Goal: Information Seeking & Learning: Check status

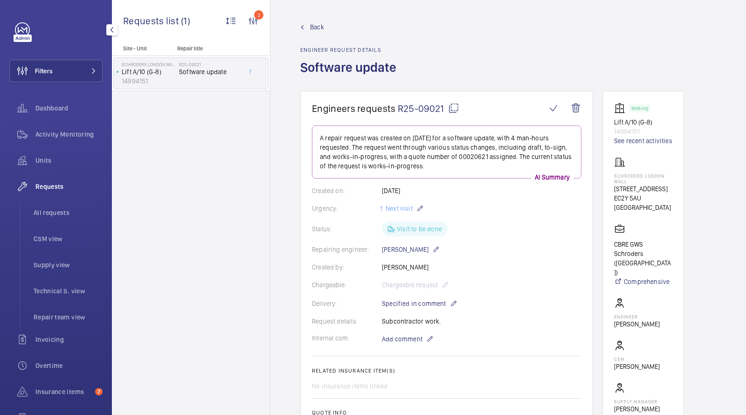
click at [78, 63] on button "Filters" at bounding box center [55, 71] width 93 height 22
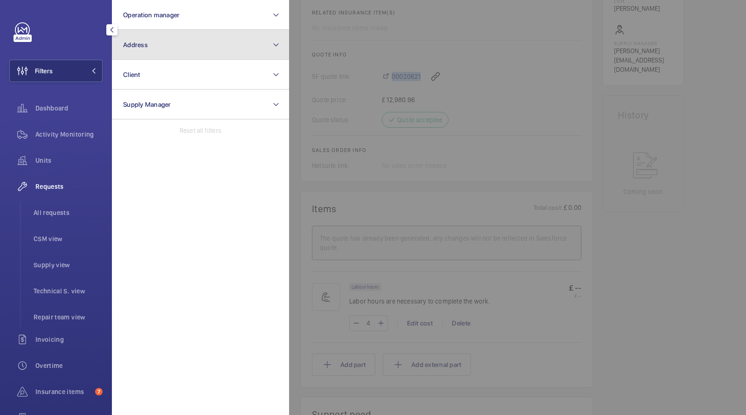
click at [139, 47] on span "Address" at bounding box center [135, 44] width 25 height 7
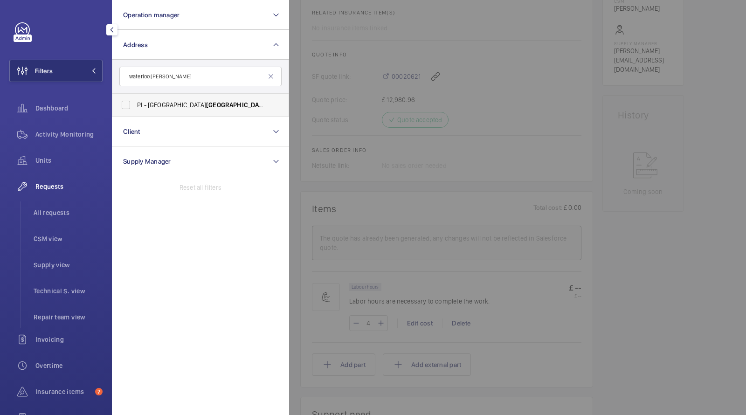
type input "waterloo [PERSON_NAME]"
click at [206, 105] on span "[GEOGRAPHIC_DATA]" at bounding box center [237, 104] width 62 height 7
click at [135, 105] on input "PI - [GEOGRAPHIC_DATA] [PERSON_NAME] [GEOGRAPHIC_DATA] - [STREET_ADDRESS]" at bounding box center [126, 105] width 19 height 19
checkbox input "true"
click at [76, 136] on span "Activity Monitoring" at bounding box center [68, 134] width 67 height 9
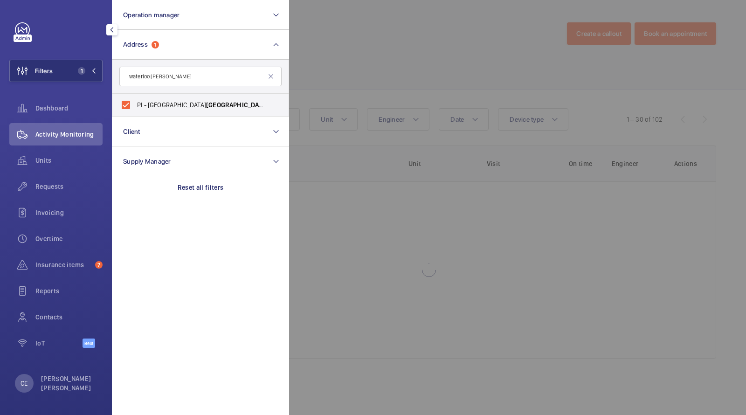
click at [380, 56] on div at bounding box center [662, 207] width 746 height 415
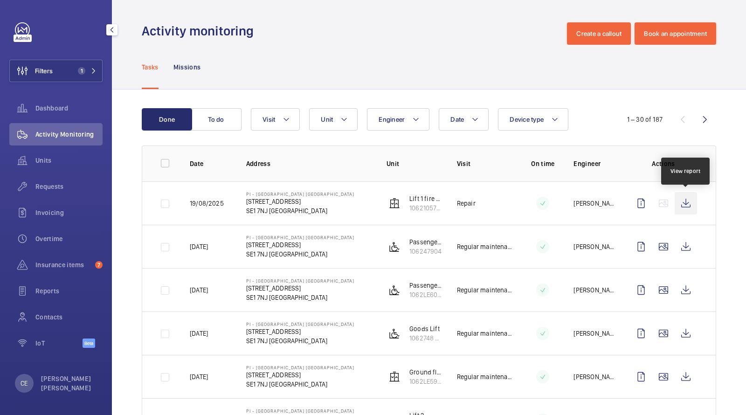
click at [687, 197] on wm-front-icon-button at bounding box center [686, 203] width 22 height 22
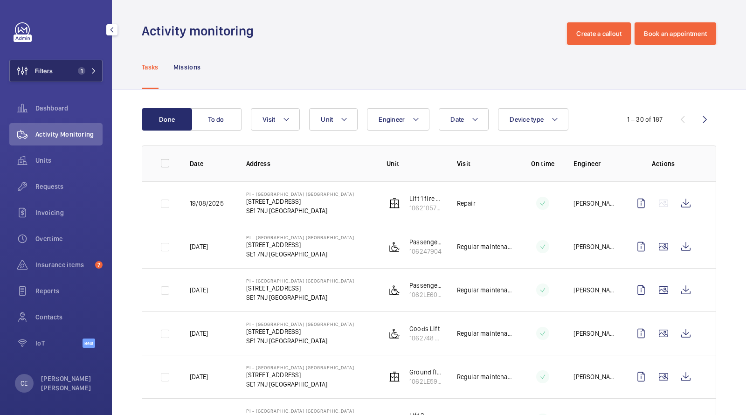
click at [85, 69] on span "1" at bounding box center [79, 70] width 11 height 7
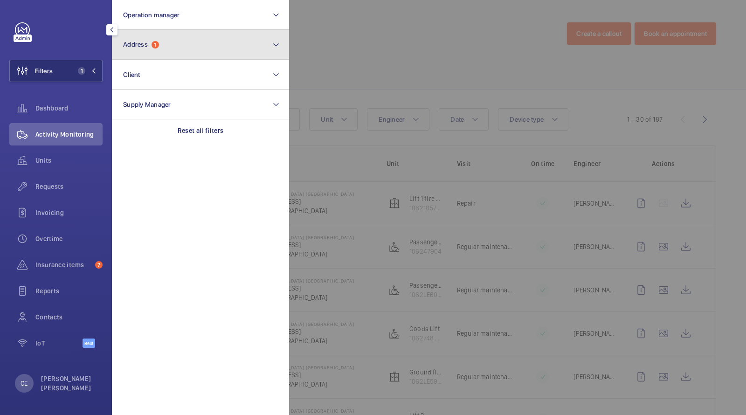
click at [135, 48] on span "Address 1" at bounding box center [141, 45] width 36 height 8
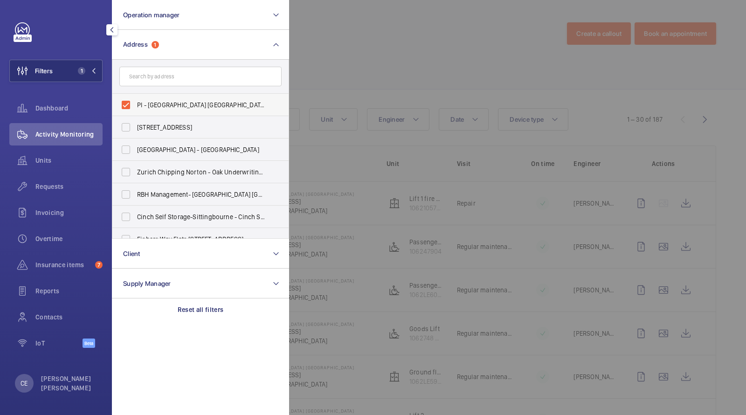
click at [167, 100] on span "PI - [GEOGRAPHIC_DATA] [GEOGRAPHIC_DATA] - [STREET_ADDRESS]" at bounding box center [201, 104] width 128 height 9
click at [135, 100] on input "PI - [GEOGRAPHIC_DATA] [GEOGRAPHIC_DATA] - [STREET_ADDRESS]" at bounding box center [126, 105] width 19 height 19
checkbox input "false"
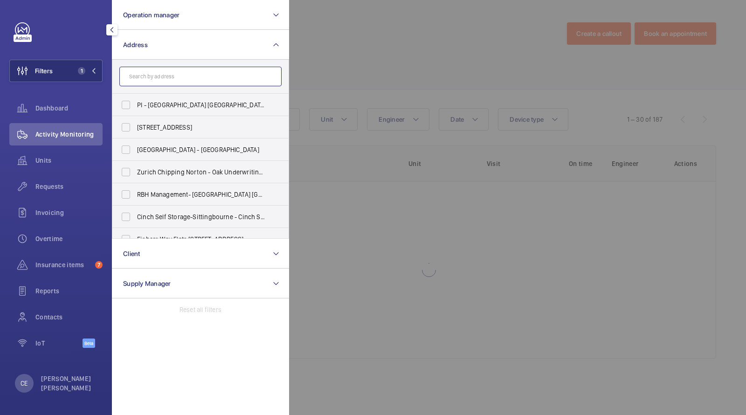
click at [166, 76] on input "text" at bounding box center [200, 77] width 162 height 20
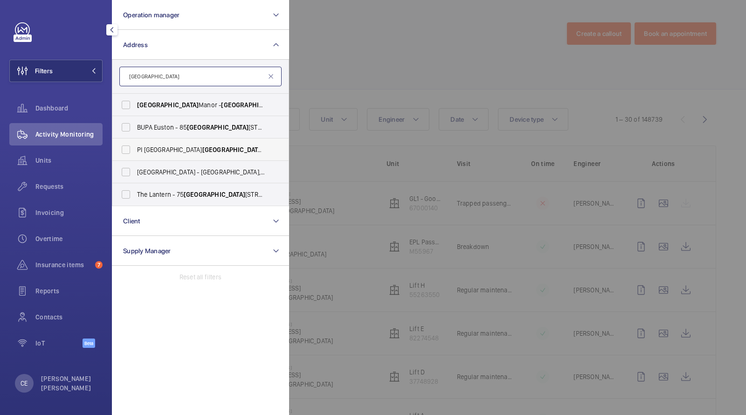
type input "[GEOGRAPHIC_DATA]"
click at [202, 153] on span "[GEOGRAPHIC_DATA]" at bounding box center [233, 149] width 62 height 7
click at [135, 153] on input "PI [GEOGRAPHIC_DATA] - [PERSON_NAME][STREET_ADDRESS][PERSON_NAME]" at bounding box center [126, 149] width 19 height 19
checkbox input "true"
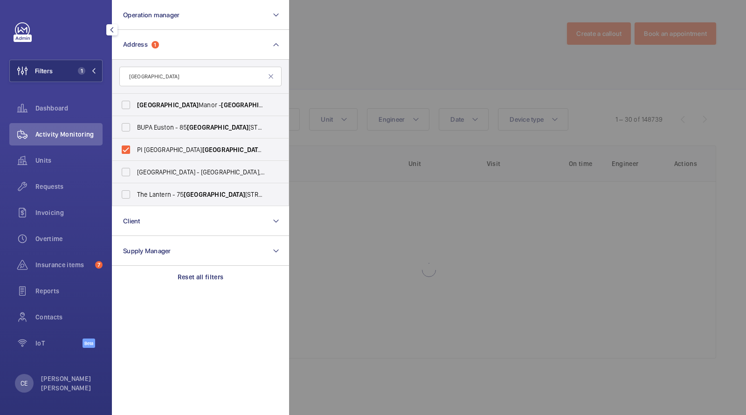
click at [329, 53] on div at bounding box center [662, 207] width 746 height 415
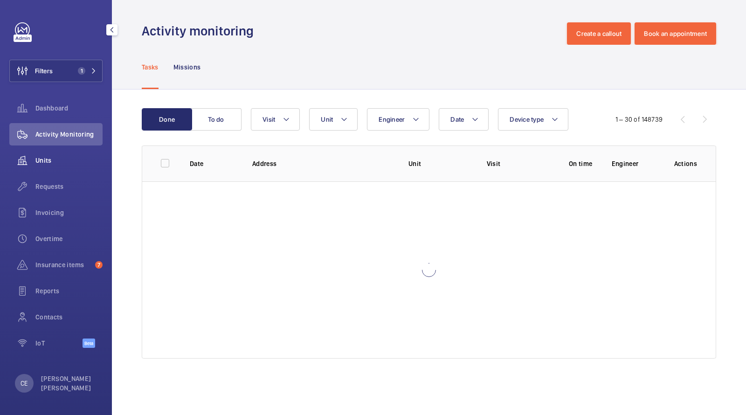
click at [38, 159] on span "Units" at bounding box center [68, 160] width 67 height 9
click at [38, 198] on div "Requests" at bounding box center [55, 188] width 93 height 26
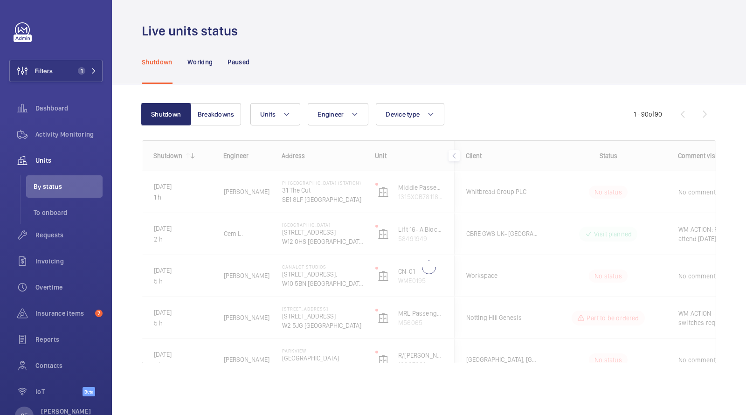
click at [335, 55] on div "Shutdown Working Paused" at bounding box center [429, 62] width 575 height 44
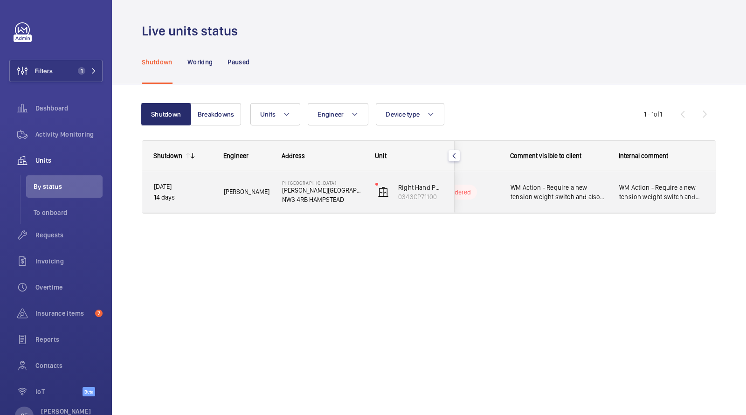
click at [582, 193] on span "WM Action - Require a new tension weight switch and also need to carry out an o…" at bounding box center [559, 192] width 97 height 19
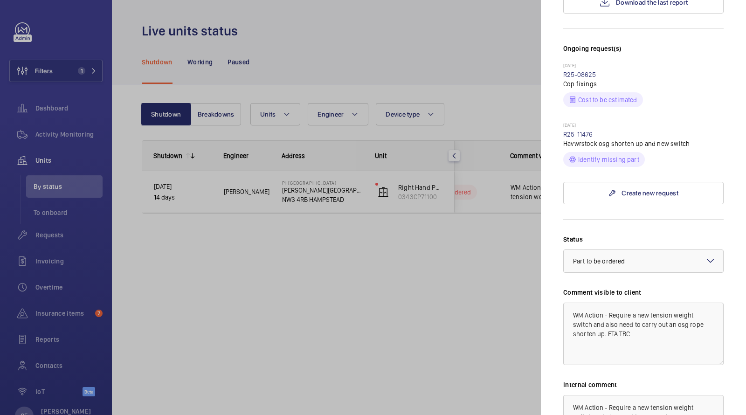
scroll to position [255, 0]
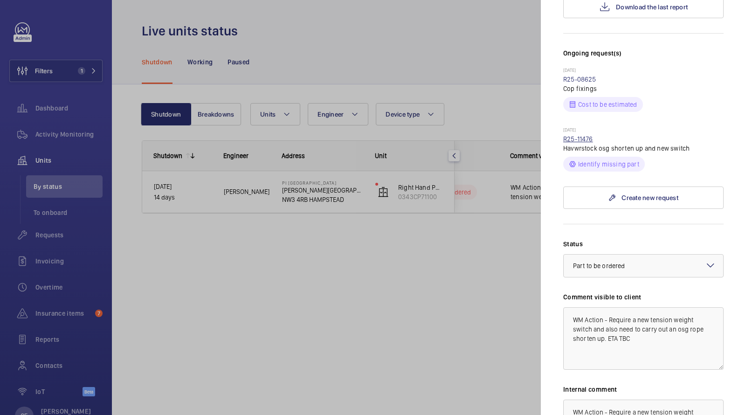
click at [581, 135] on link "R25-11476" at bounding box center [578, 138] width 30 height 7
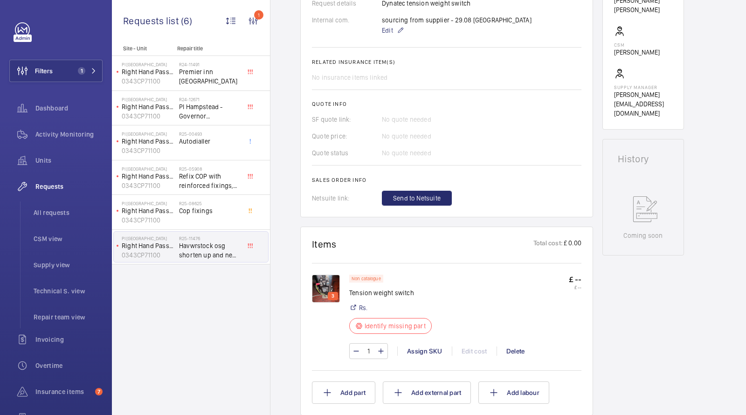
scroll to position [340, 0]
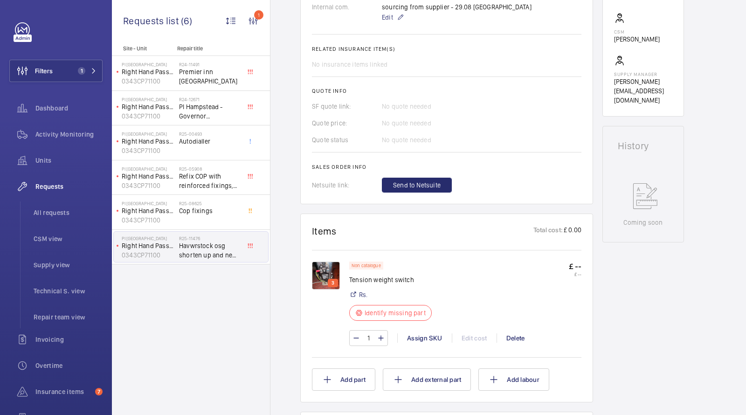
click at [330, 280] on p "3" at bounding box center [333, 283] width 7 height 8
click at [320, 271] on img at bounding box center [326, 276] width 28 height 28
click at [67, 65] on button "Filters 1" at bounding box center [55, 71] width 93 height 22
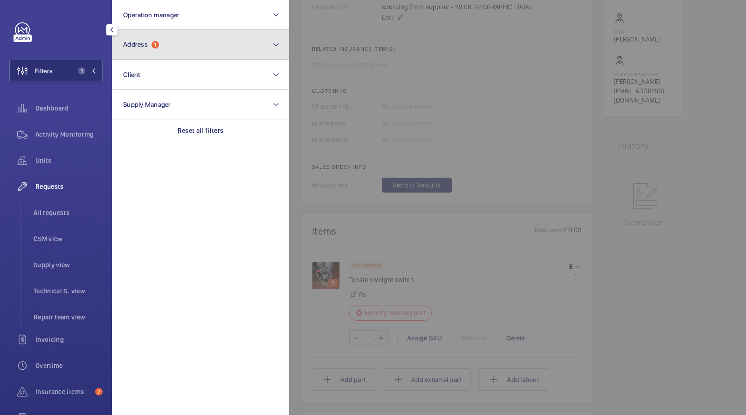
click at [129, 49] on button "Address 1" at bounding box center [200, 45] width 177 height 30
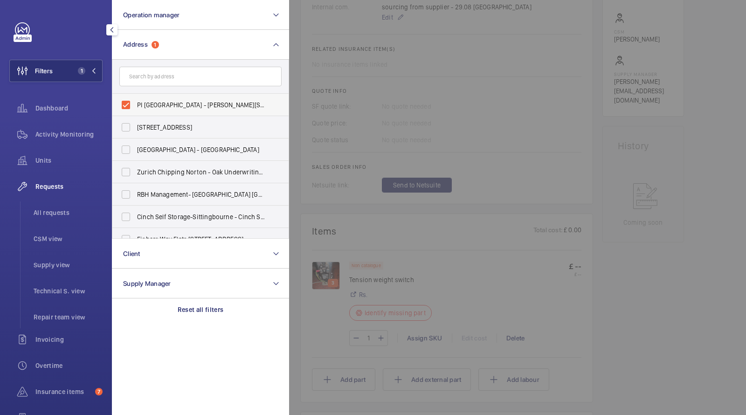
click at [157, 99] on label "PI [GEOGRAPHIC_DATA] - [PERSON_NAME][STREET_ADDRESS][PERSON_NAME]" at bounding box center [193, 105] width 162 height 22
click at [135, 99] on input "PI [GEOGRAPHIC_DATA] - [PERSON_NAME][STREET_ADDRESS][PERSON_NAME]" at bounding box center [126, 105] width 19 height 19
checkbox input "false"
click at [161, 78] on input "text" at bounding box center [200, 77] width 162 height 20
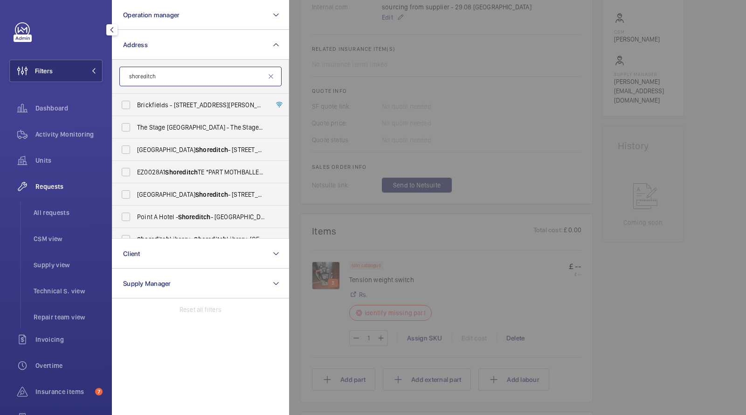
scroll to position [79, 0]
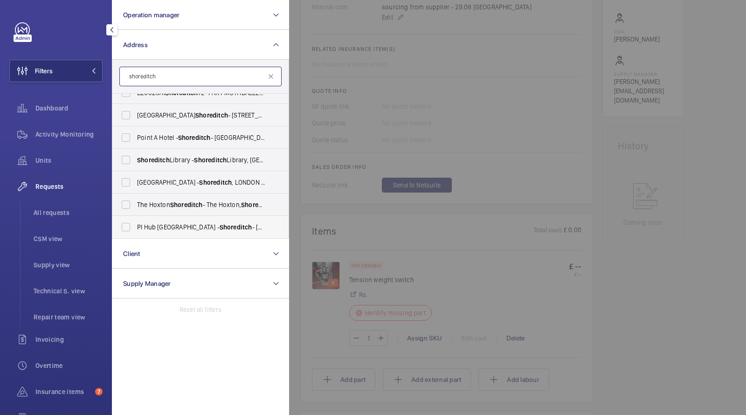
type input "shoreditch"
click at [180, 223] on span "PI Hub London - Shoreditch - [STREET_ADDRESS]" at bounding box center [201, 226] width 128 height 9
click at [135, 223] on input "PI Hub London - Shoreditch - [STREET_ADDRESS]" at bounding box center [126, 227] width 19 height 19
checkbox input "true"
click at [61, 215] on span "All requests" at bounding box center [68, 212] width 69 height 9
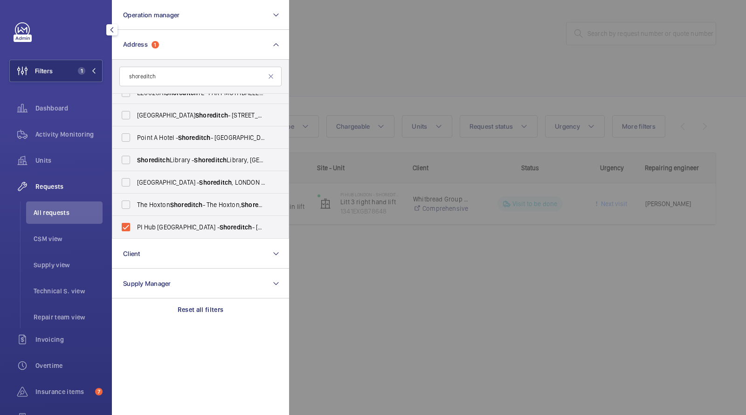
click at [374, 28] on div at bounding box center [662, 207] width 746 height 415
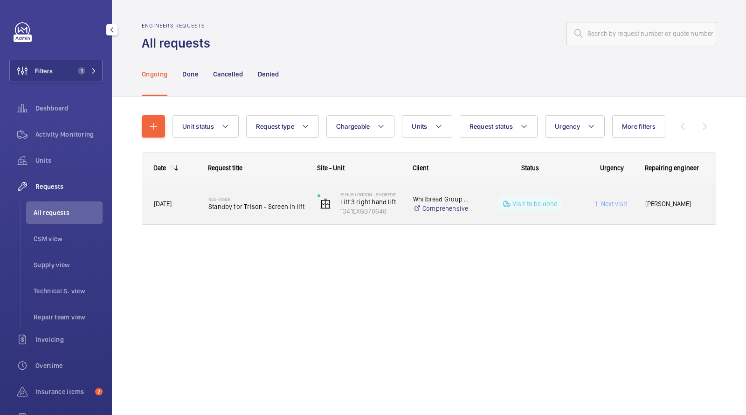
click at [221, 209] on span "Standby for Trison - Screen in lift" at bounding box center [256, 206] width 97 height 9
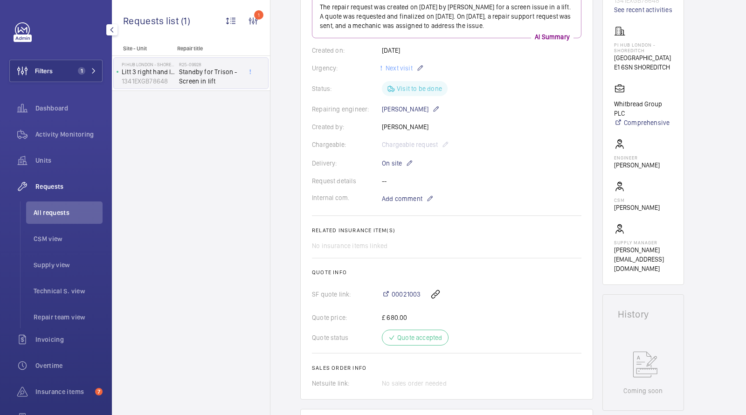
scroll to position [155, 0]
